Goal: Check status

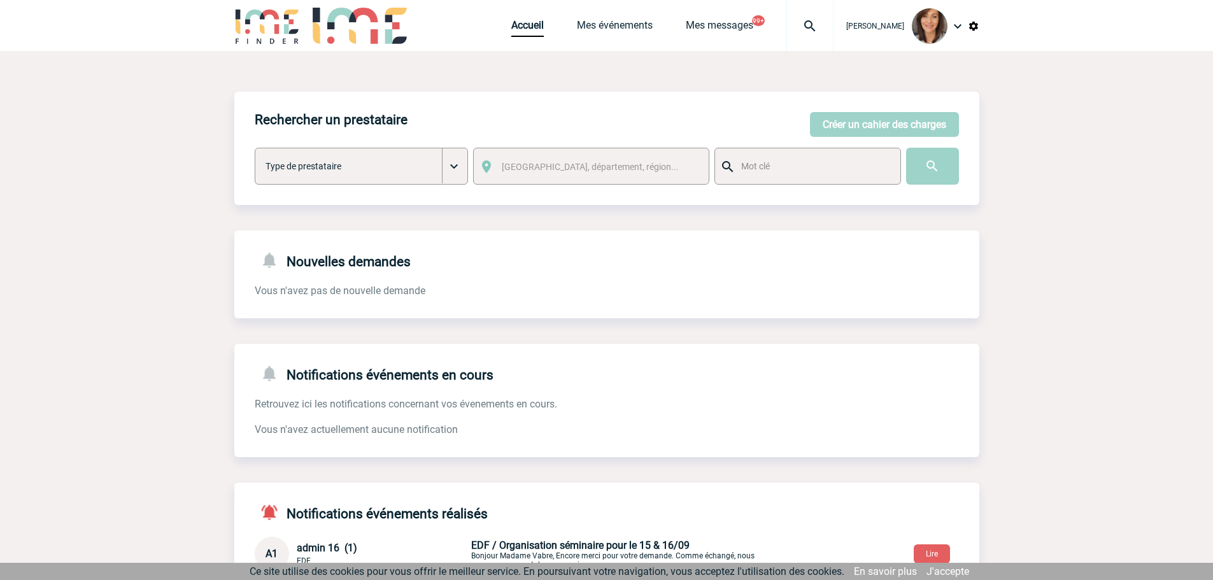
click at [823, 25] on img at bounding box center [810, 25] width 46 height 15
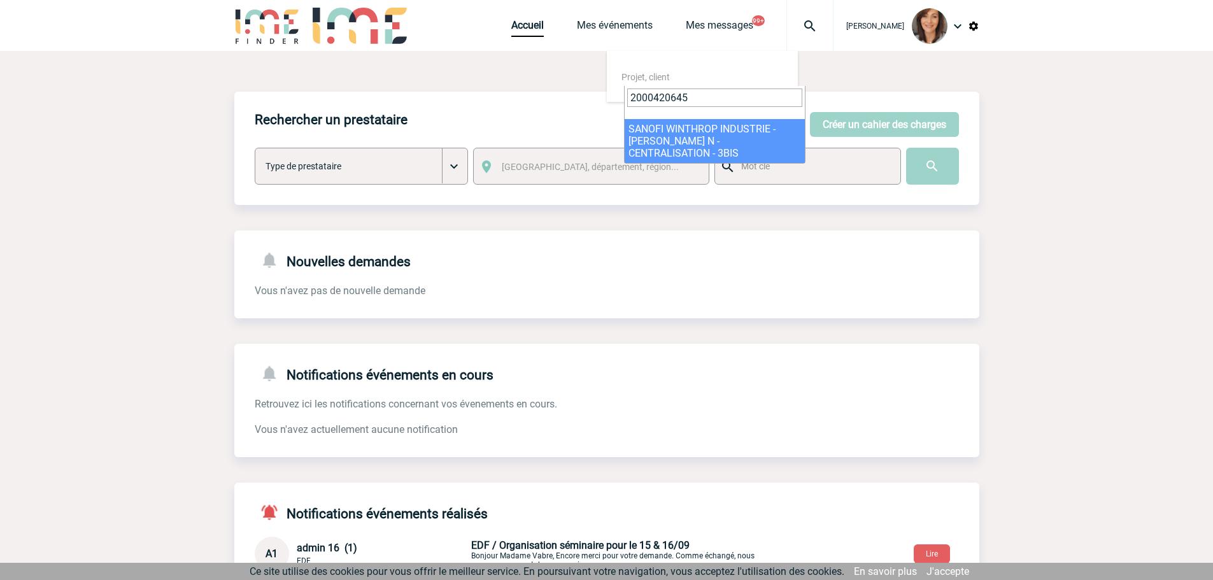
type input "2000420645"
select select "20146"
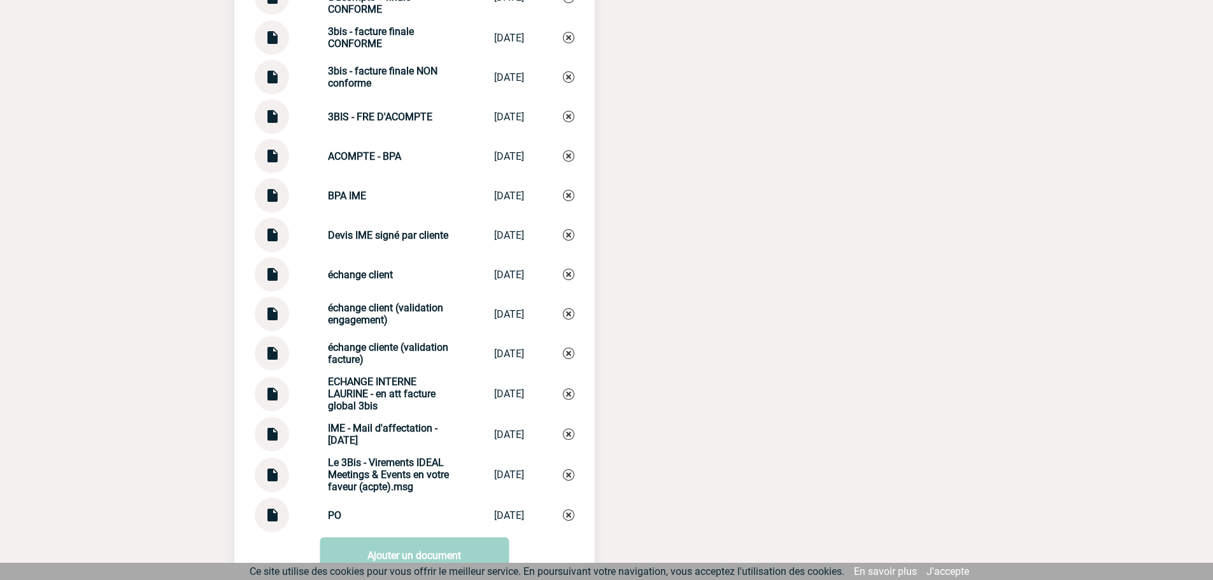
scroll to position [1528, 0]
click at [274, 512] on img at bounding box center [272, 509] width 17 height 25
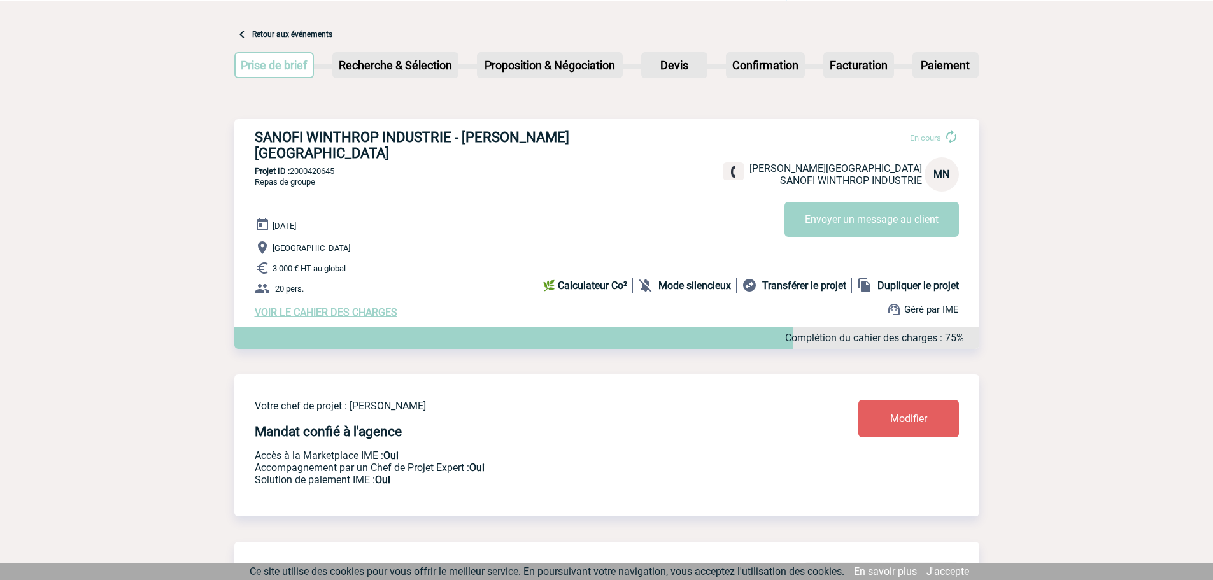
scroll to position [0, 0]
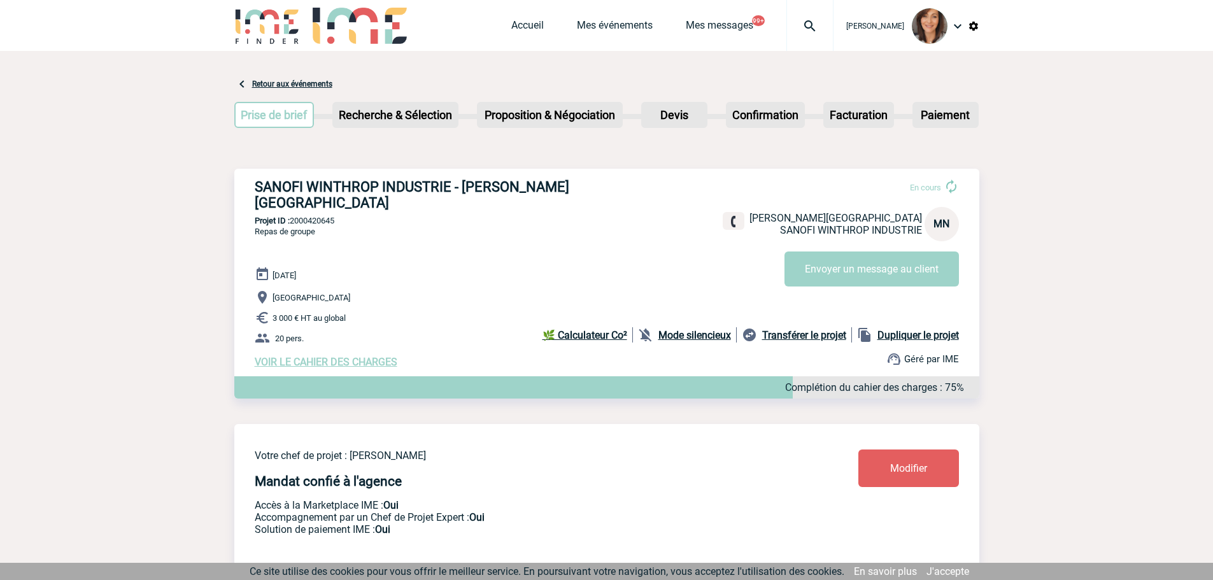
click at [822, 23] on img at bounding box center [810, 25] width 46 height 15
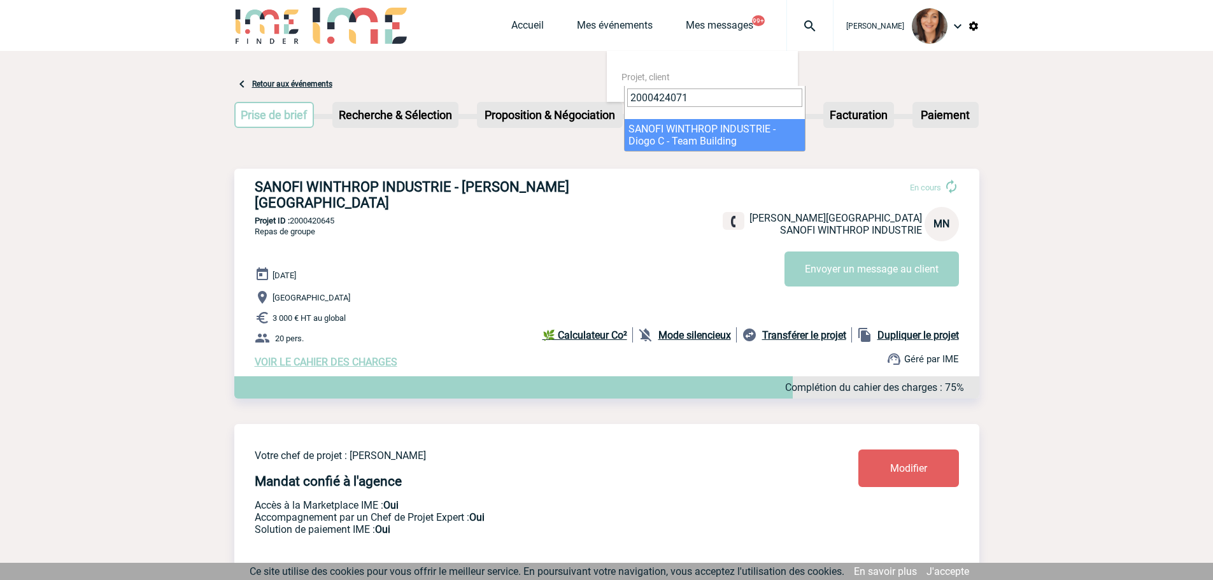
type input "2000424071"
select select "23572"
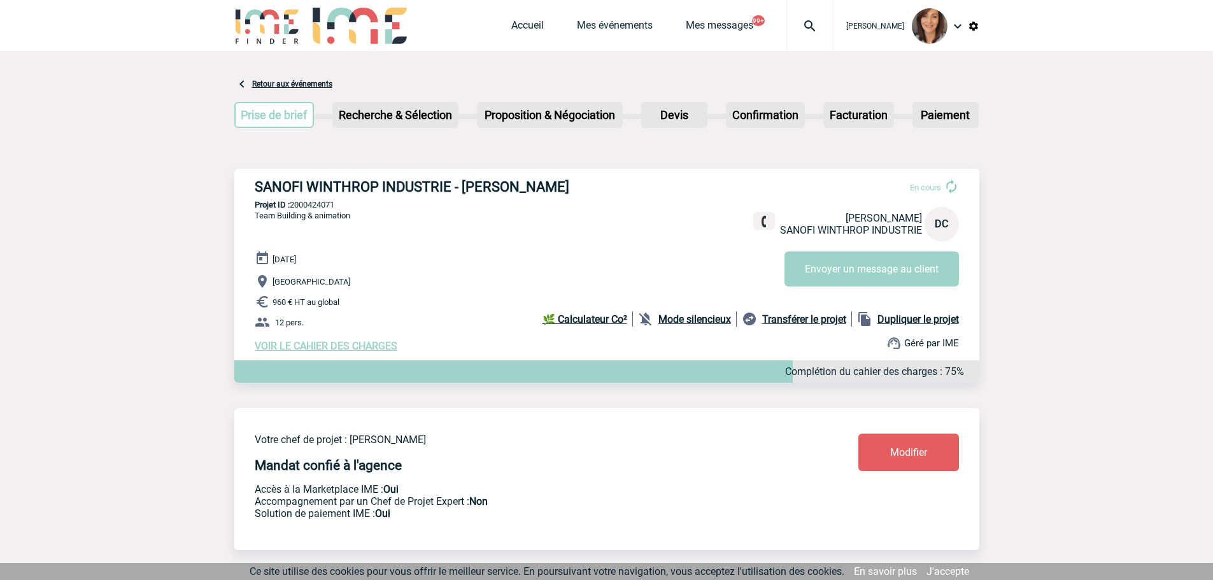
click at [821, 28] on img at bounding box center [810, 25] width 46 height 15
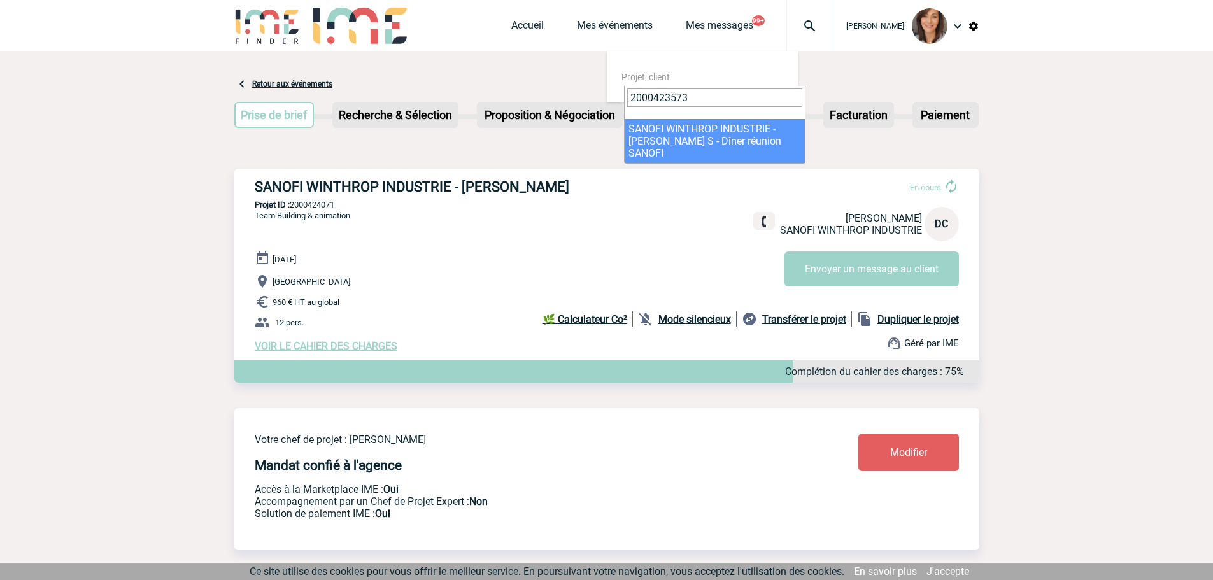
type input "2000423573"
select select "23074"
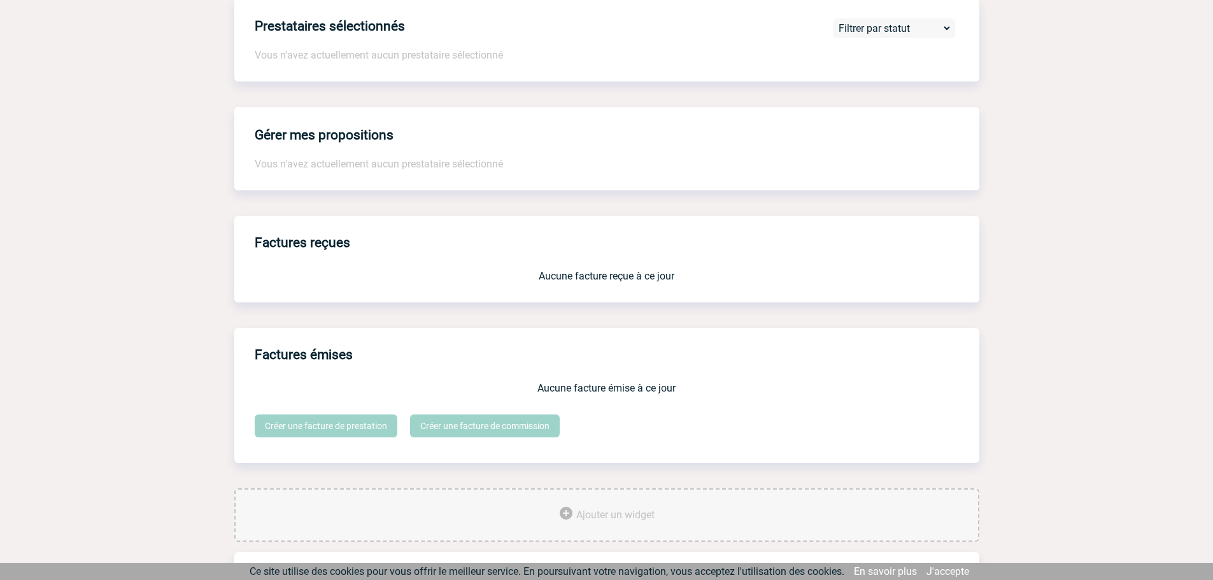
scroll to position [935, 0]
